Goal: Use online tool/utility: Utilize a website feature to perform a specific function

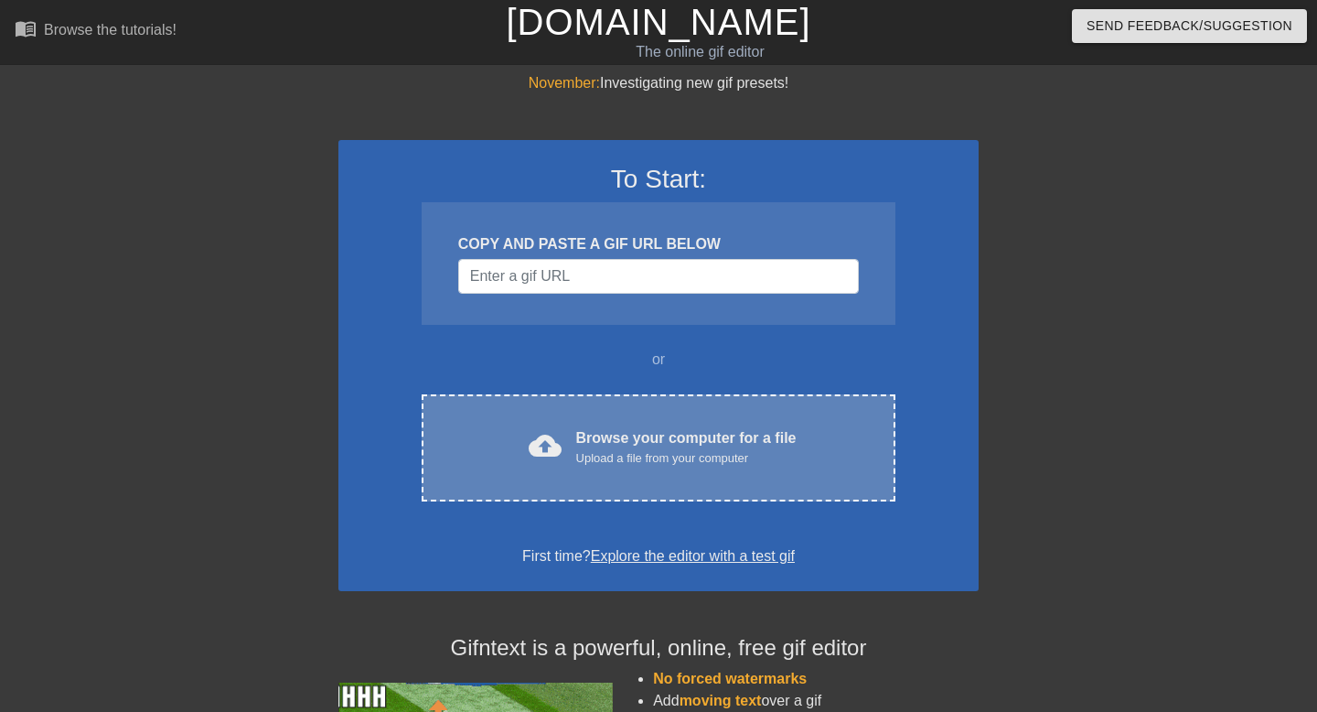
click at [635, 465] on div "Upload a file from your computer" at bounding box center [686, 458] width 220 height 18
click at [572, 441] on div "cloud_upload Browse your computer for a file Upload a file from your computer" at bounding box center [658, 447] width 397 height 41
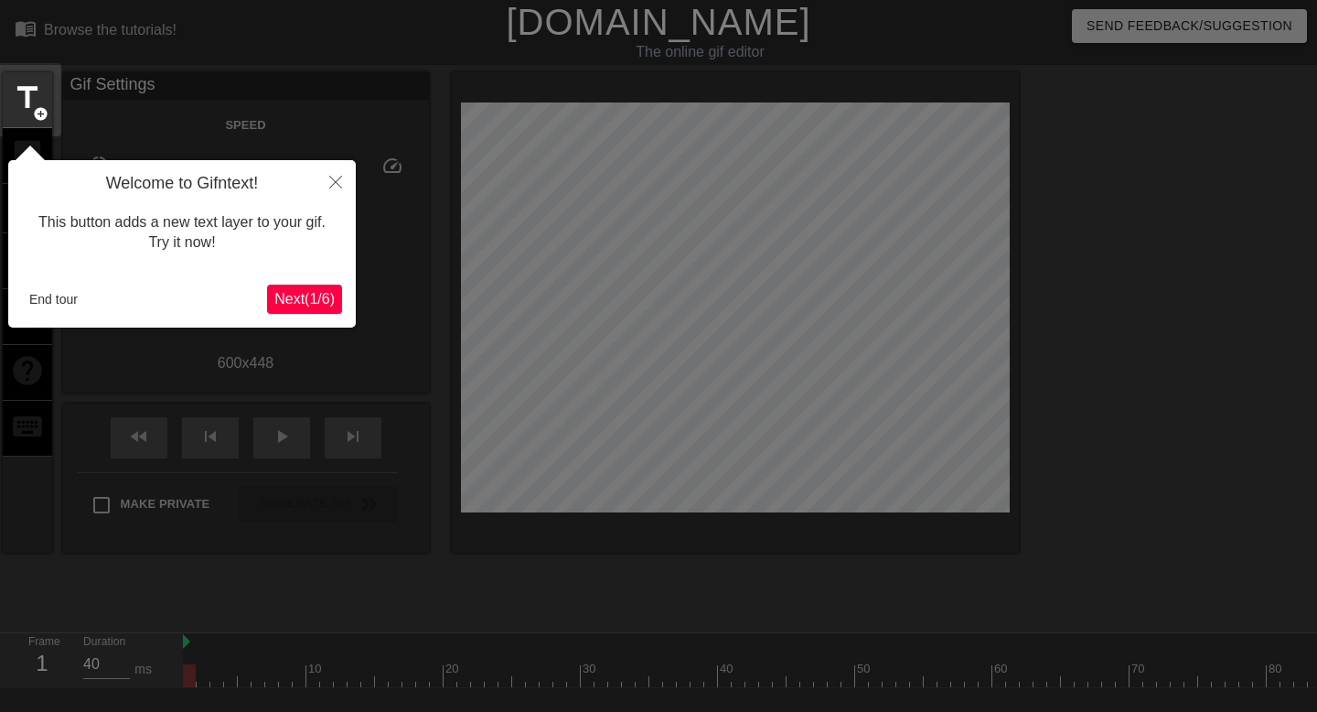
scroll to position [45, 0]
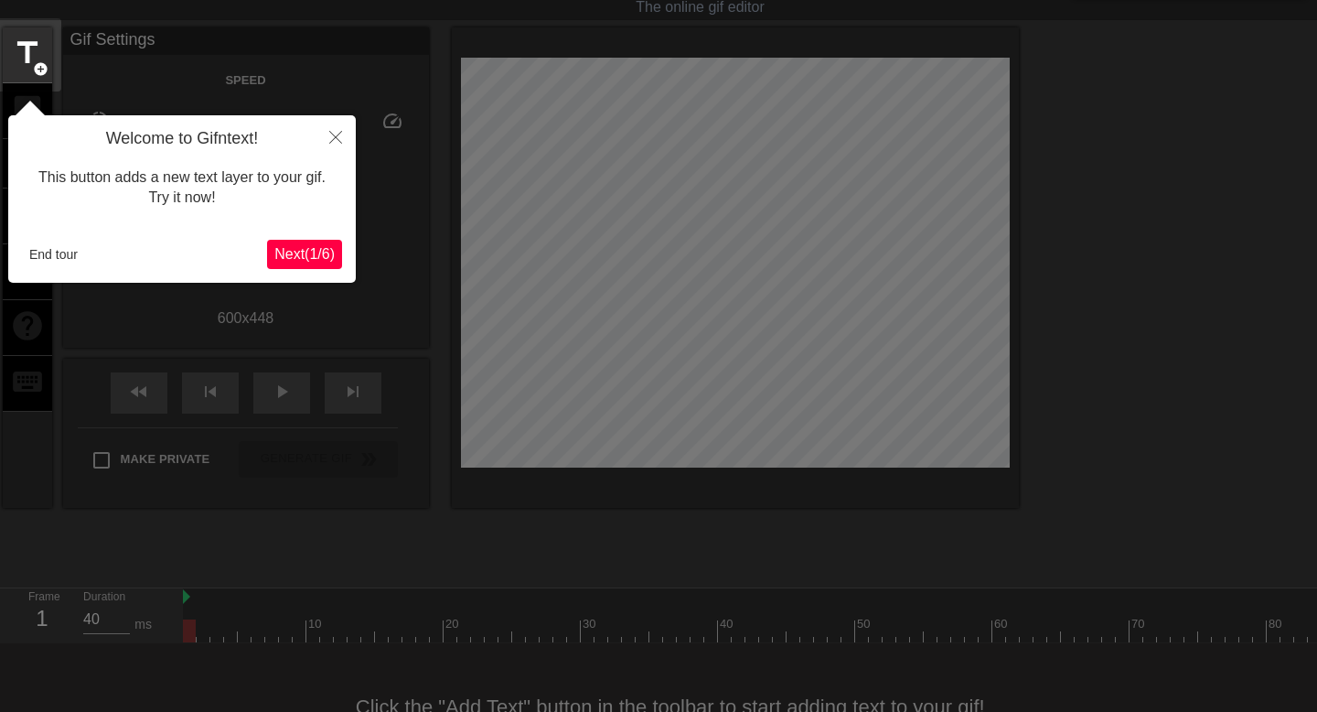
click at [318, 249] on span "Next ( 1 / 6 )" at bounding box center [304, 254] width 60 height 16
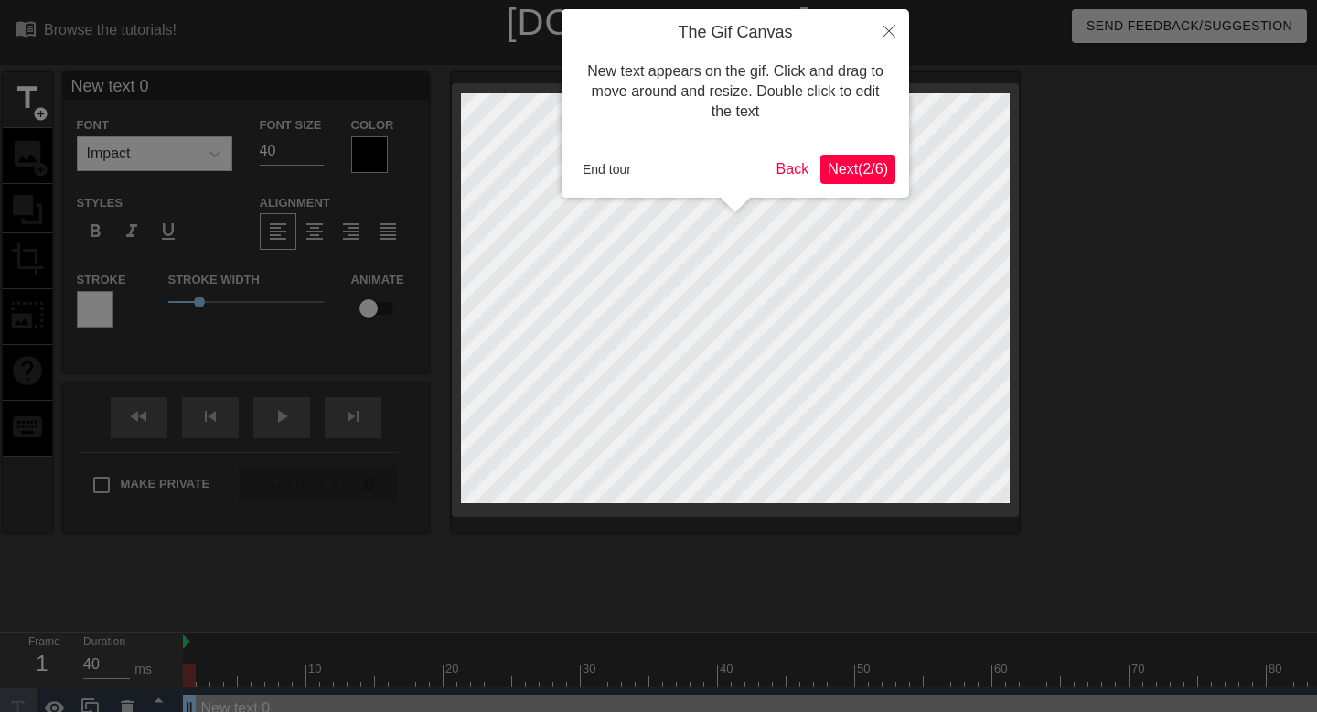
click at [836, 167] on span "Next ( 2 / 6 )" at bounding box center [858, 169] width 60 height 16
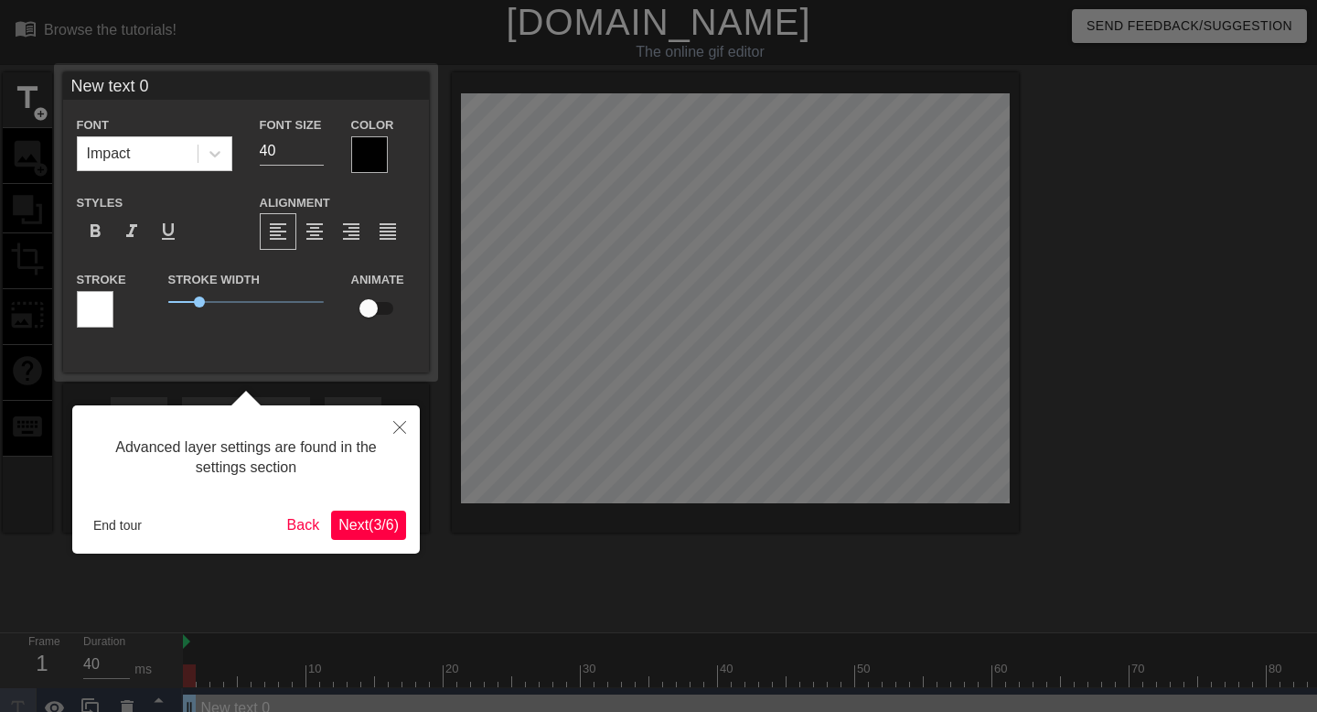
scroll to position [20, 0]
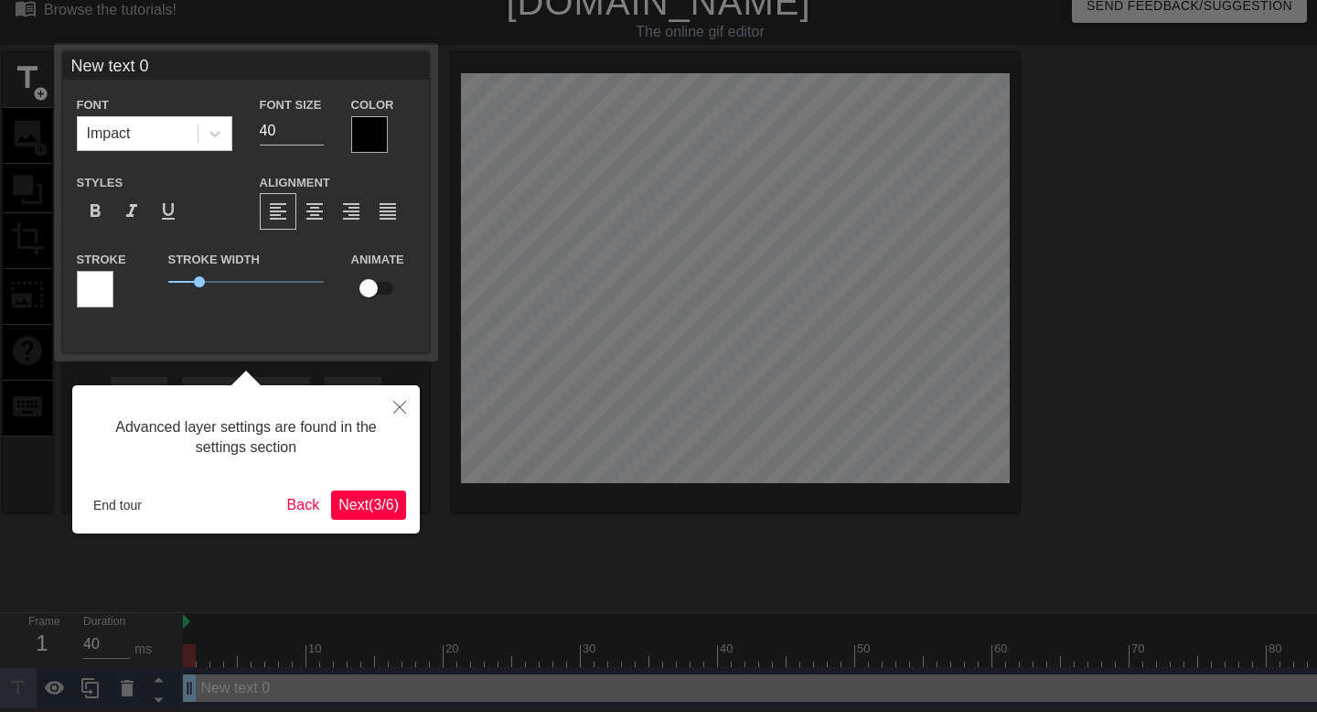
click at [385, 510] on span "Next ( 3 / 6 )" at bounding box center [368, 505] width 60 height 16
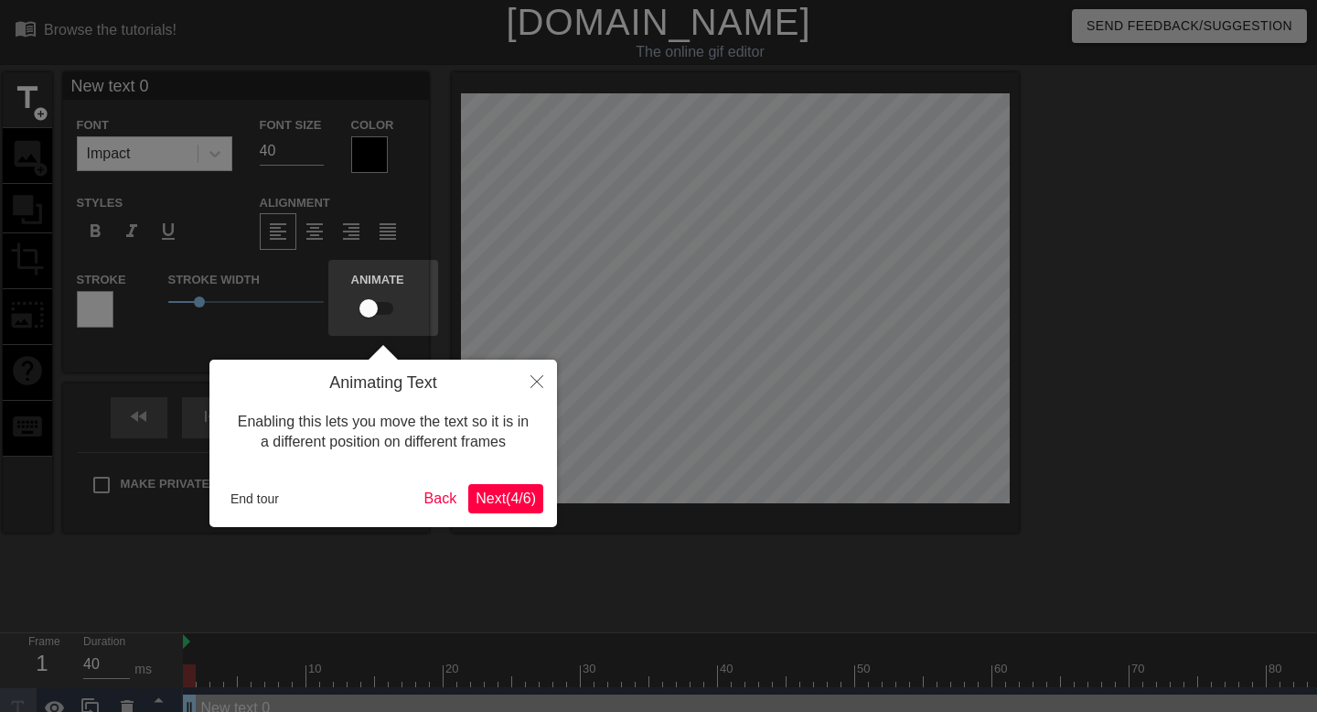
click at [510, 501] on span "Next ( 4 / 6 )" at bounding box center [506, 498] width 60 height 16
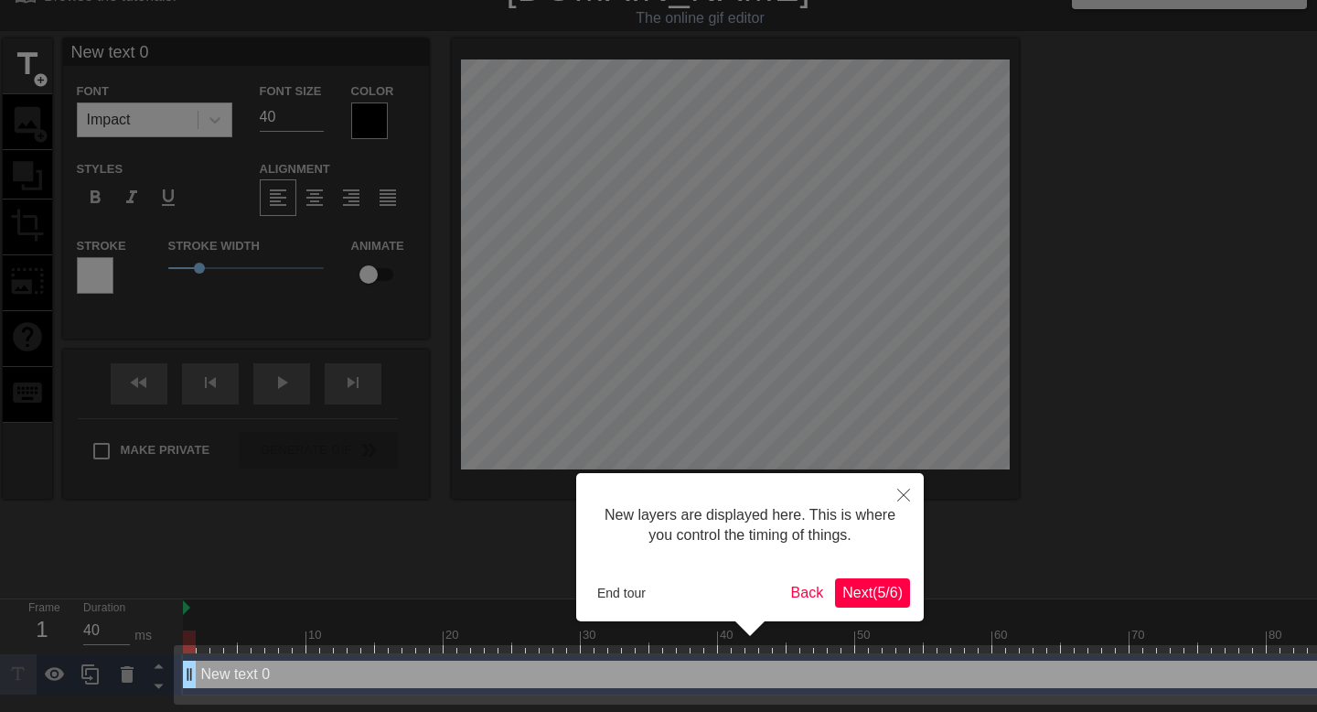
click at [864, 591] on span "Next ( 5 / 6 )" at bounding box center [872, 592] width 60 height 16
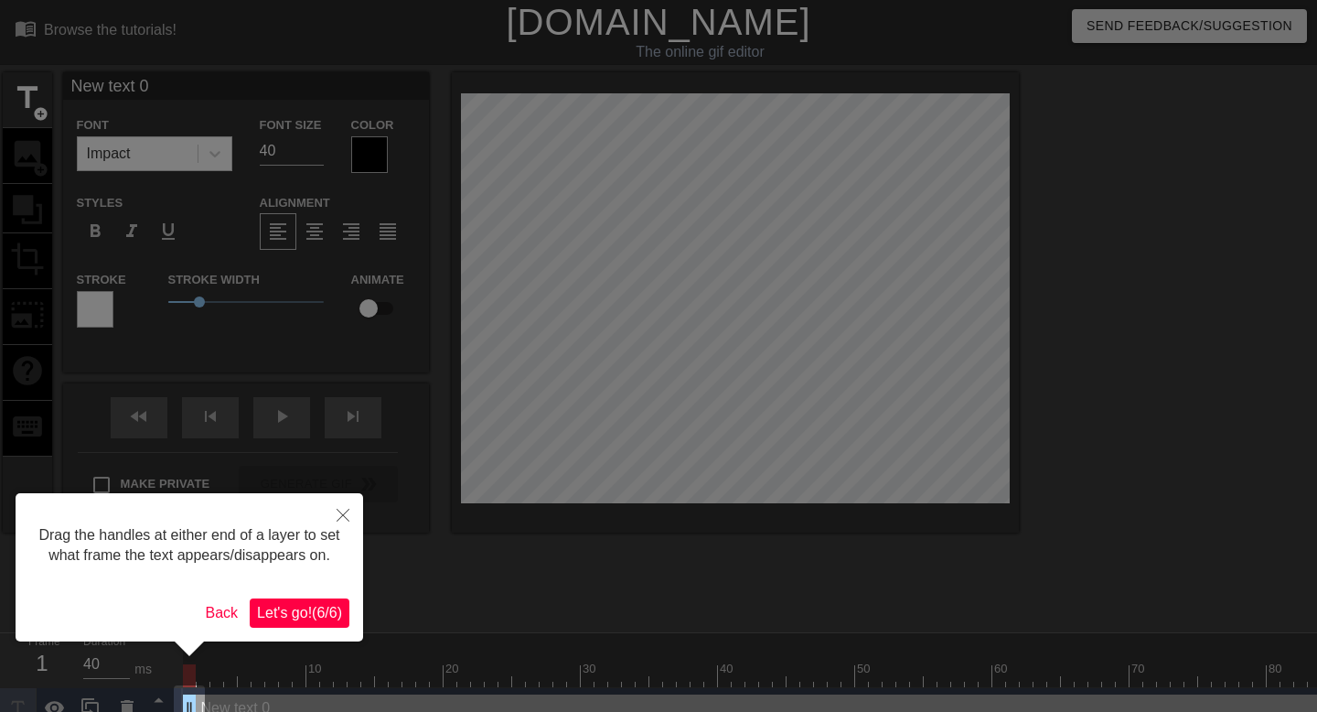
click at [276, 620] on span "Let's go! ( 6 / 6 )" at bounding box center [299, 613] width 85 height 16
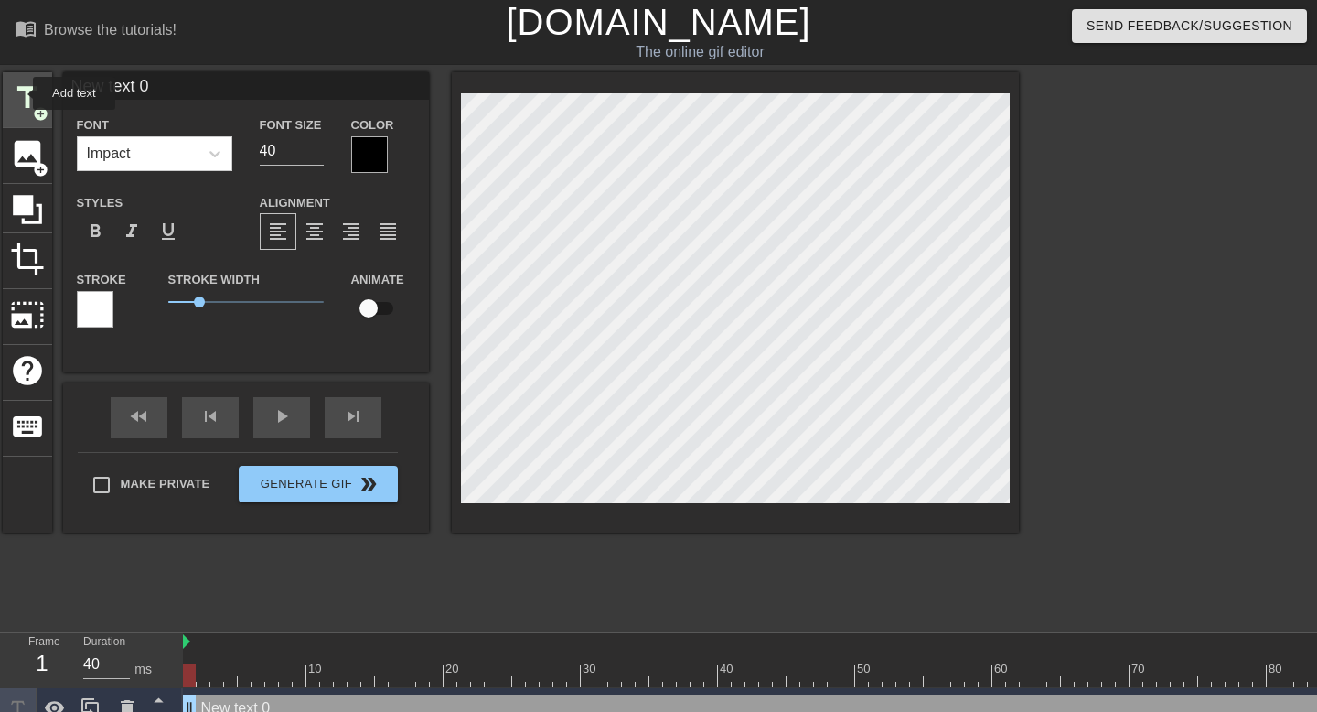
click at [23, 93] on span "title" at bounding box center [27, 97] width 35 height 35
type input "New text 1"
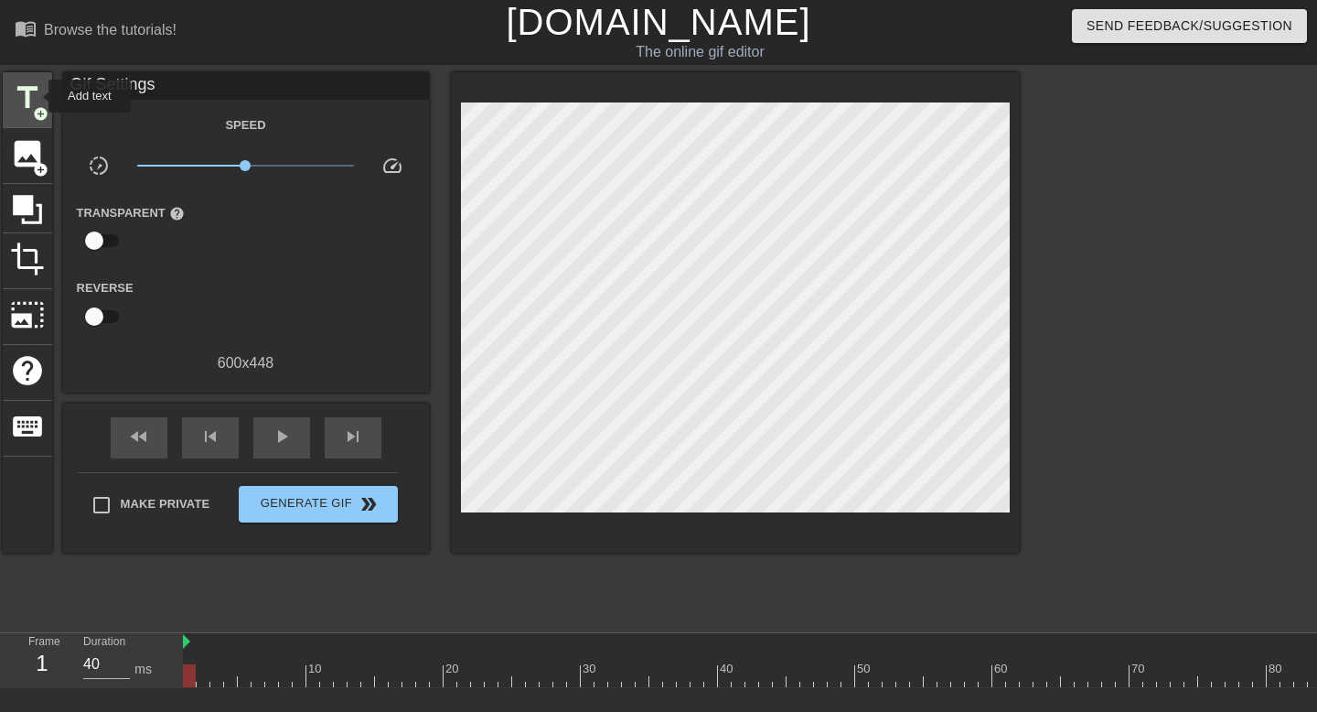
click at [37, 96] on span "title" at bounding box center [27, 97] width 35 height 35
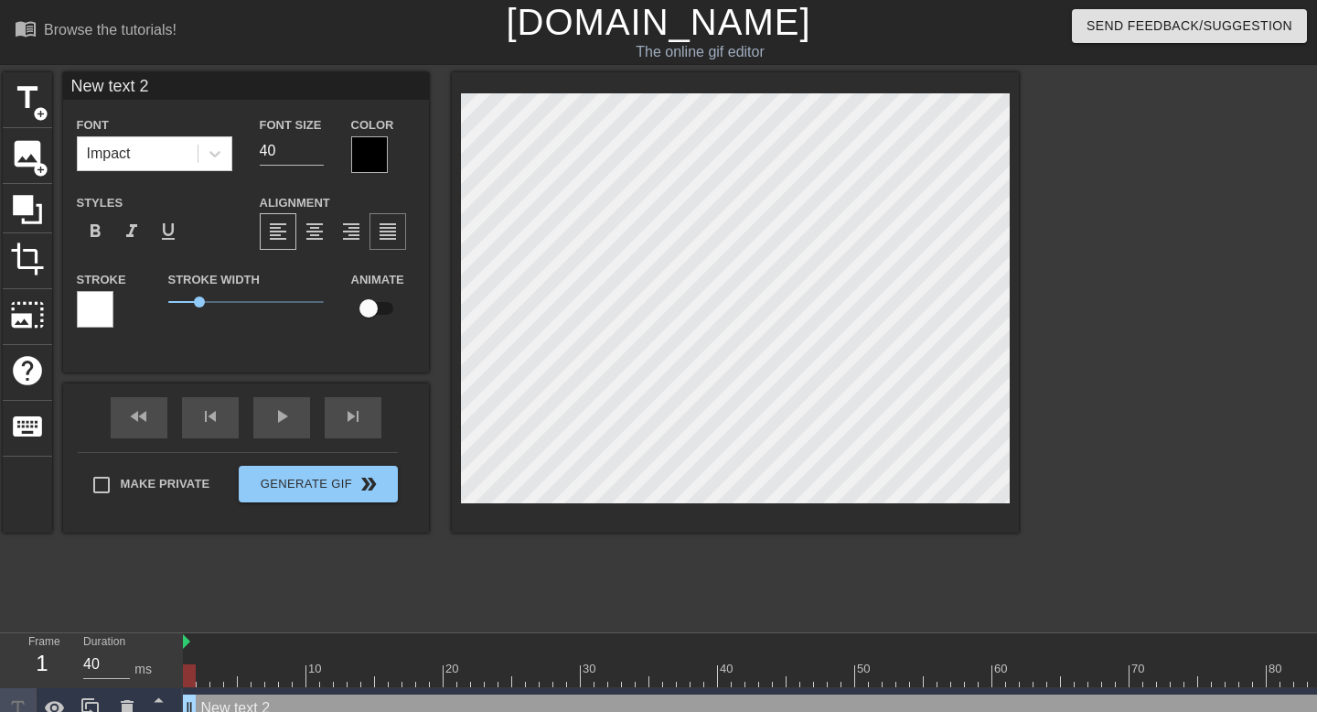
click at [381, 230] on span "format_align_justify" at bounding box center [388, 231] width 22 height 22
click at [342, 230] on span "format_align_right" at bounding box center [351, 231] width 22 height 22
click at [319, 228] on span "format_align_center" at bounding box center [315, 231] width 22 height 22
click at [275, 228] on span "format_align_left" at bounding box center [278, 231] width 22 height 22
click at [33, 224] on icon at bounding box center [27, 209] width 35 height 35
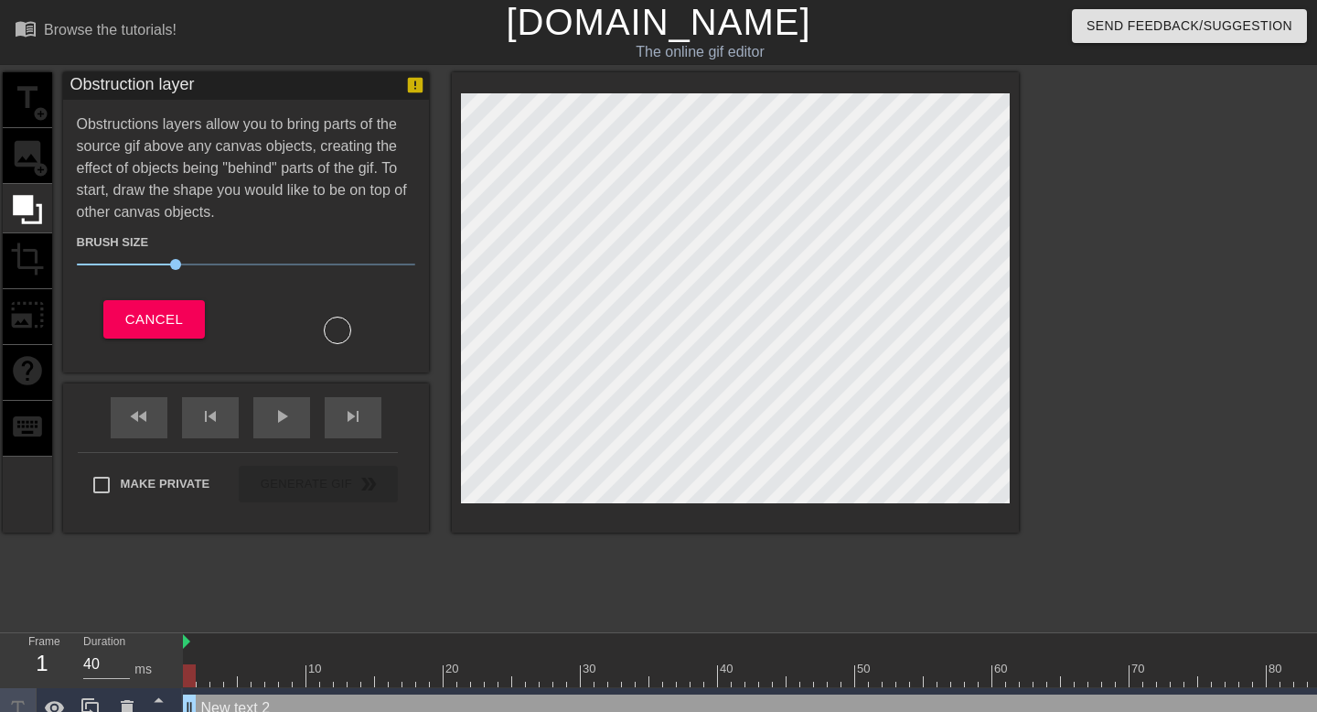
click at [30, 99] on div "title add_circle image add_circle crop photo_size_select_large help keyboard" at bounding box center [27, 302] width 49 height 460
click at [173, 311] on span "Cancel" at bounding box center [154, 319] width 58 height 24
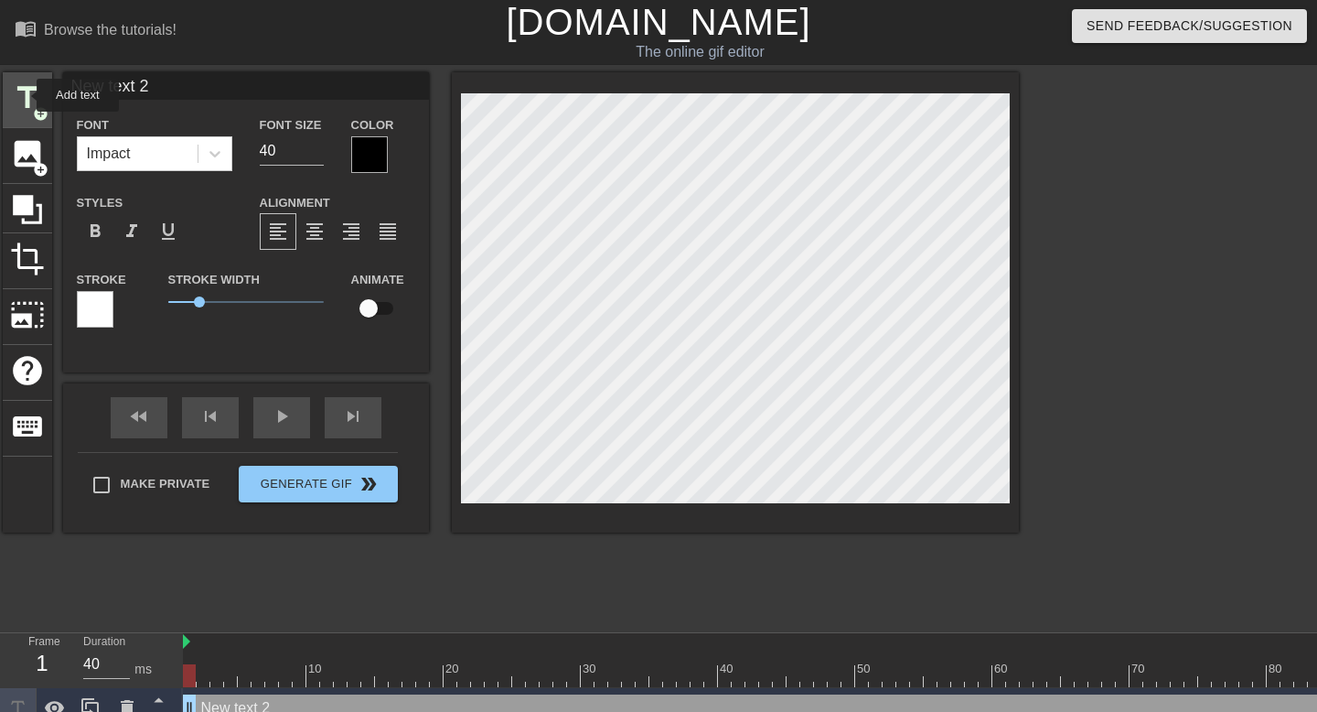
click at [25, 95] on span "title" at bounding box center [27, 97] width 35 height 35
type input "New text 3"
